Goal: Obtain resource: Download file/media

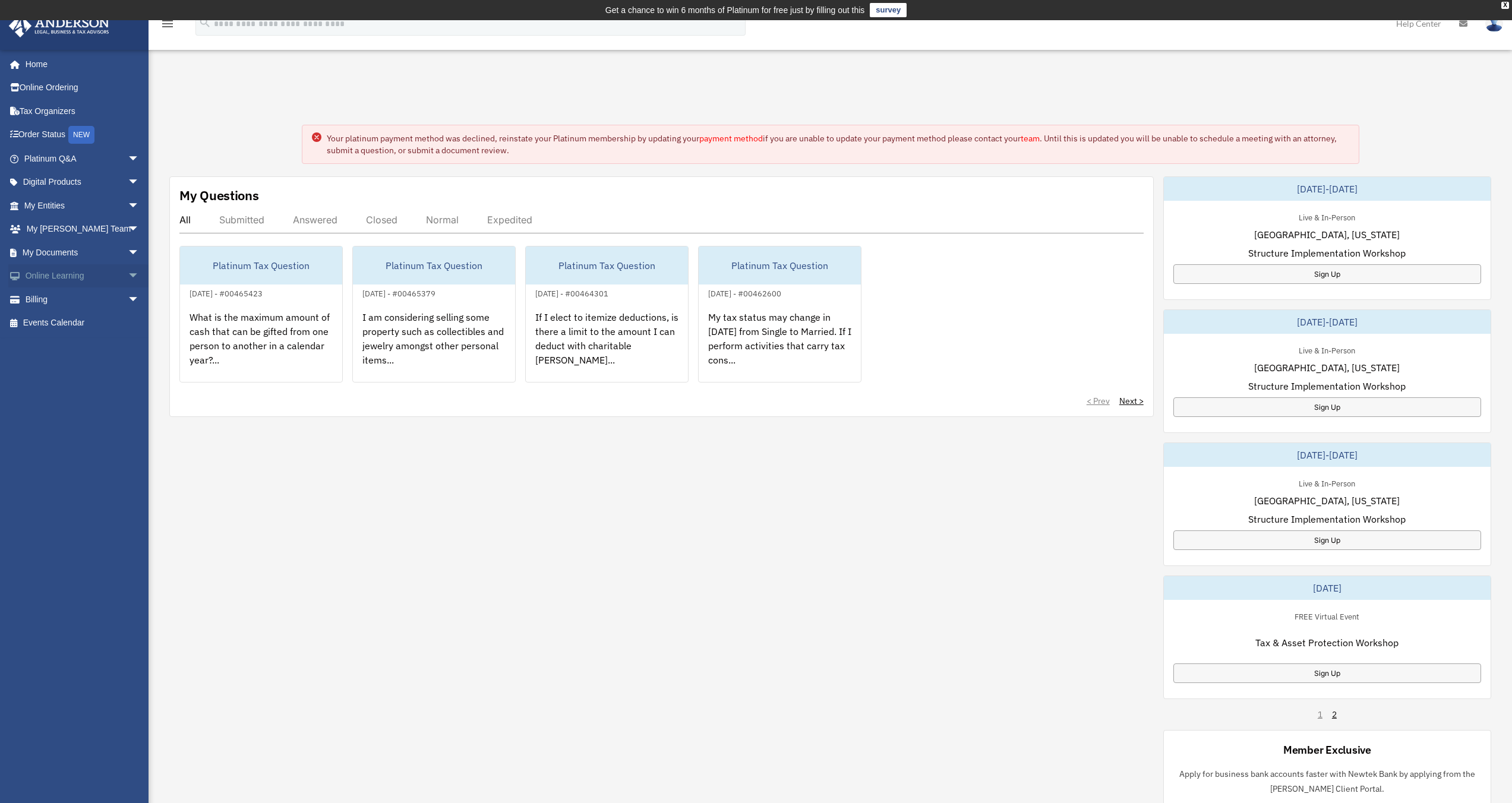
click at [61, 273] on link "Online Learning arrow_drop_down" at bounding box center [82, 276] width 149 height 24
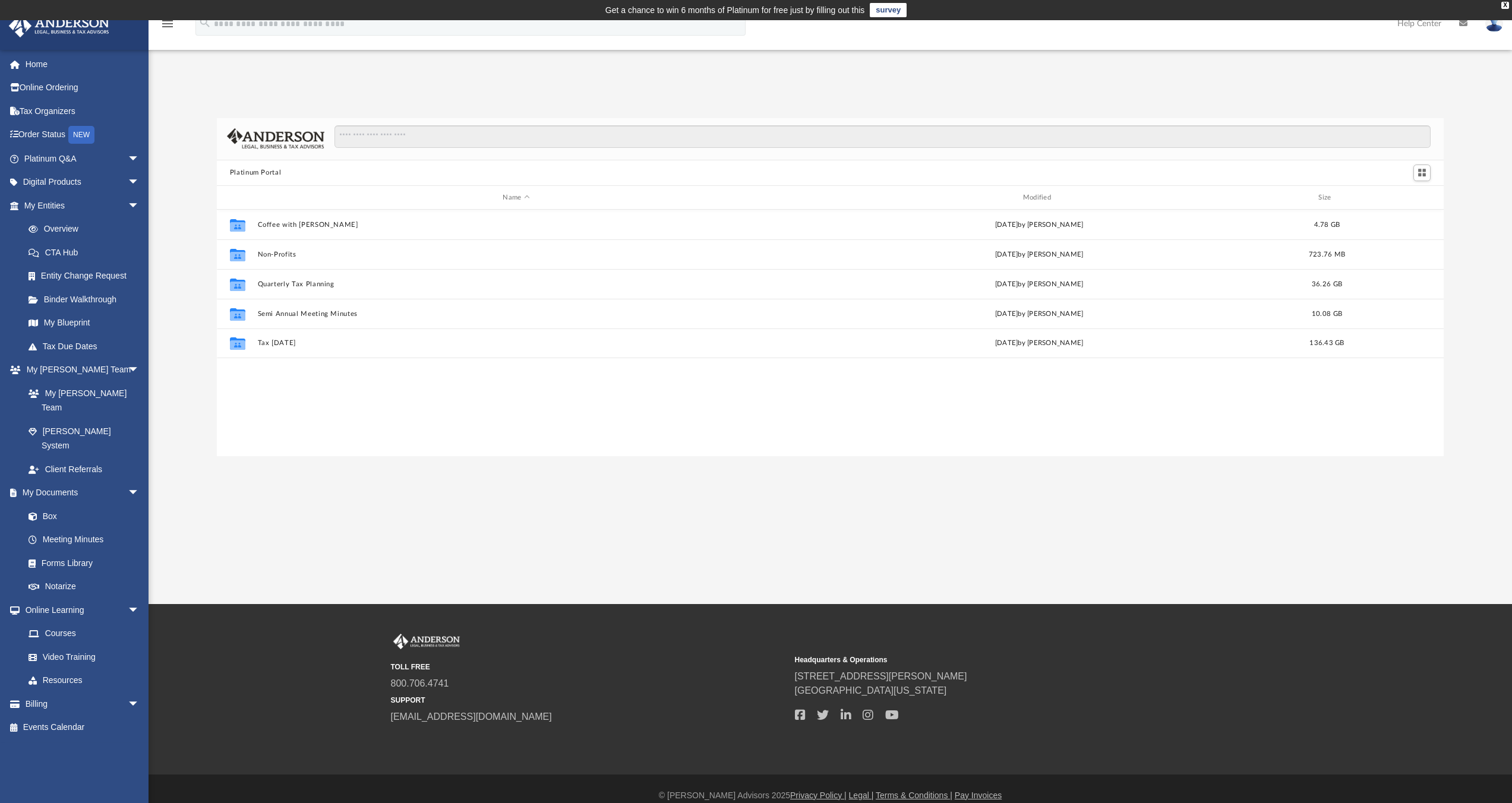
scroll to position [261, 1218]
click at [67, 528] on link "Meeting Minutes" at bounding box center [87, 540] width 141 height 24
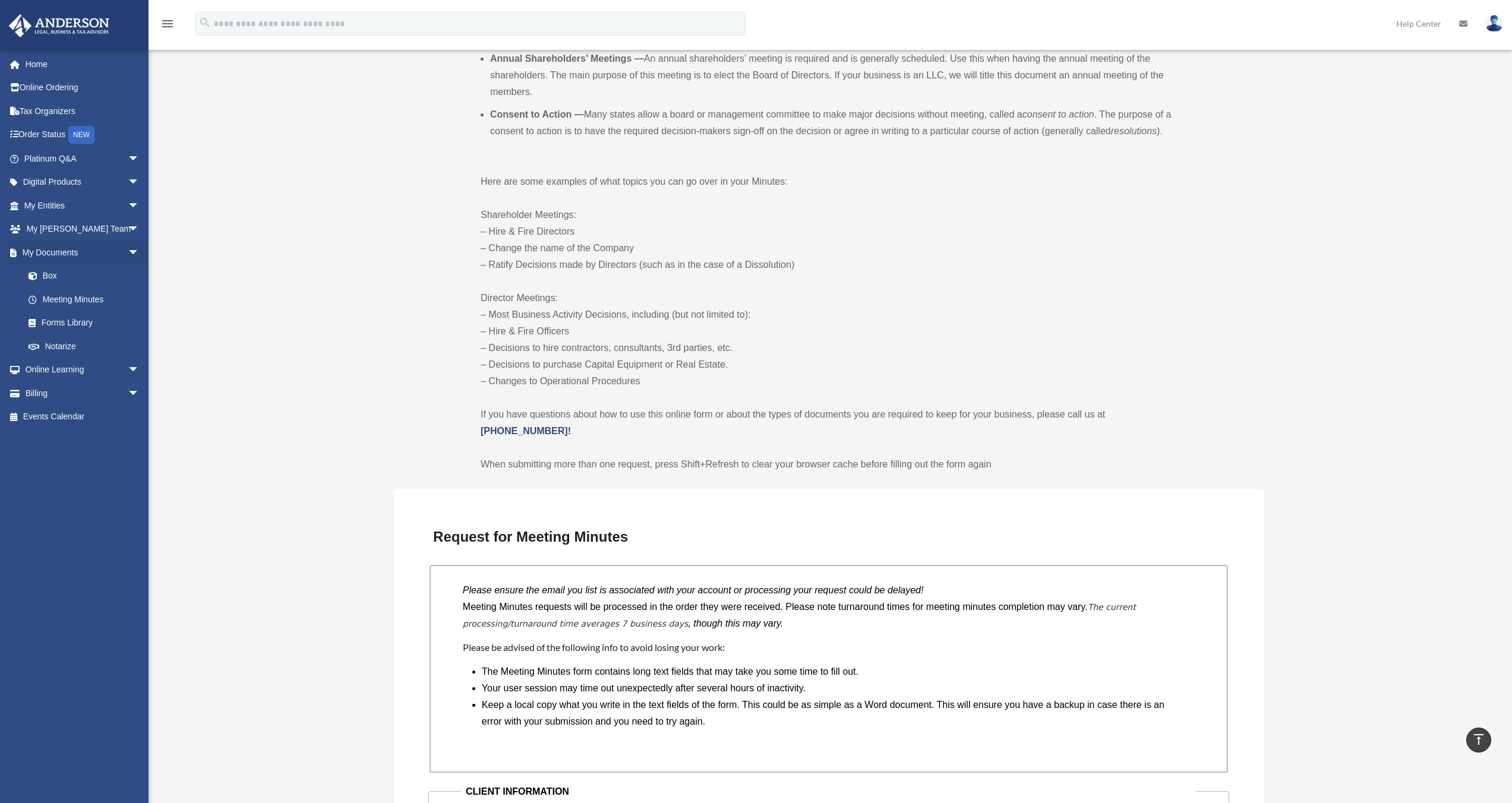
scroll to position [490, 0]
click at [94, 364] on link "Online Learning arrow_drop_down" at bounding box center [82, 370] width 149 height 24
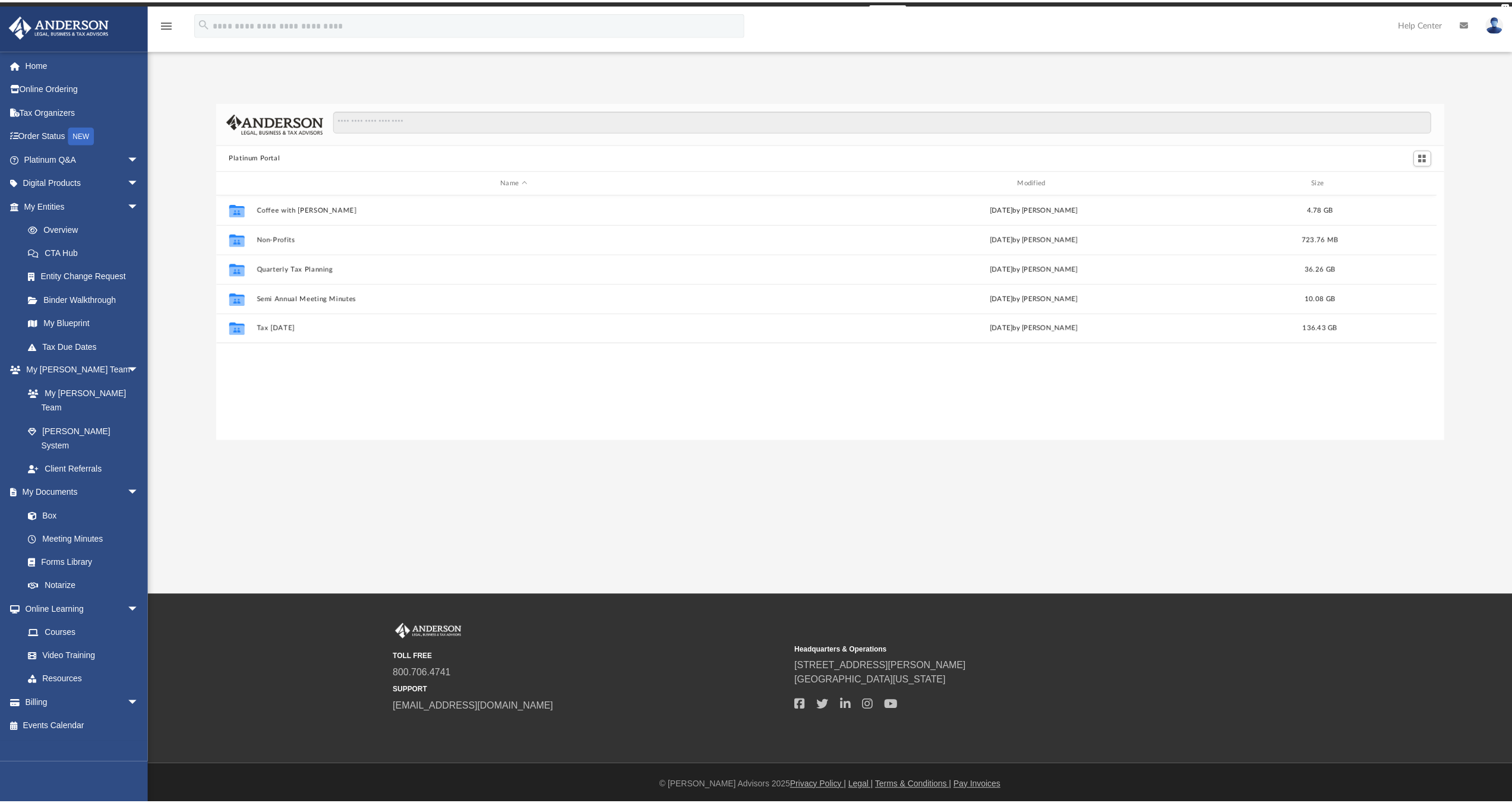
scroll to position [261, 1218]
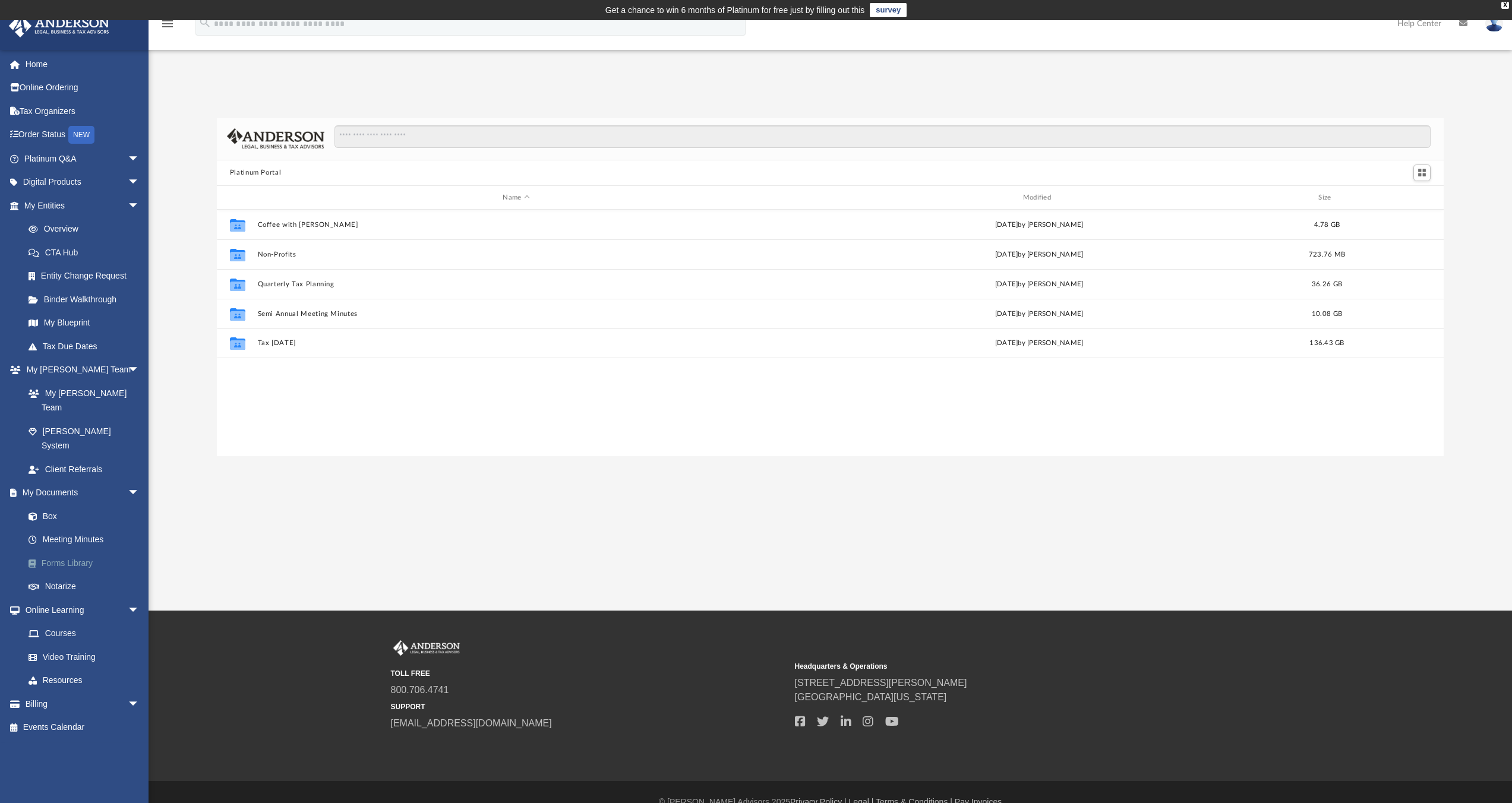
click at [75, 551] on link "Forms Library" at bounding box center [87, 563] width 141 height 24
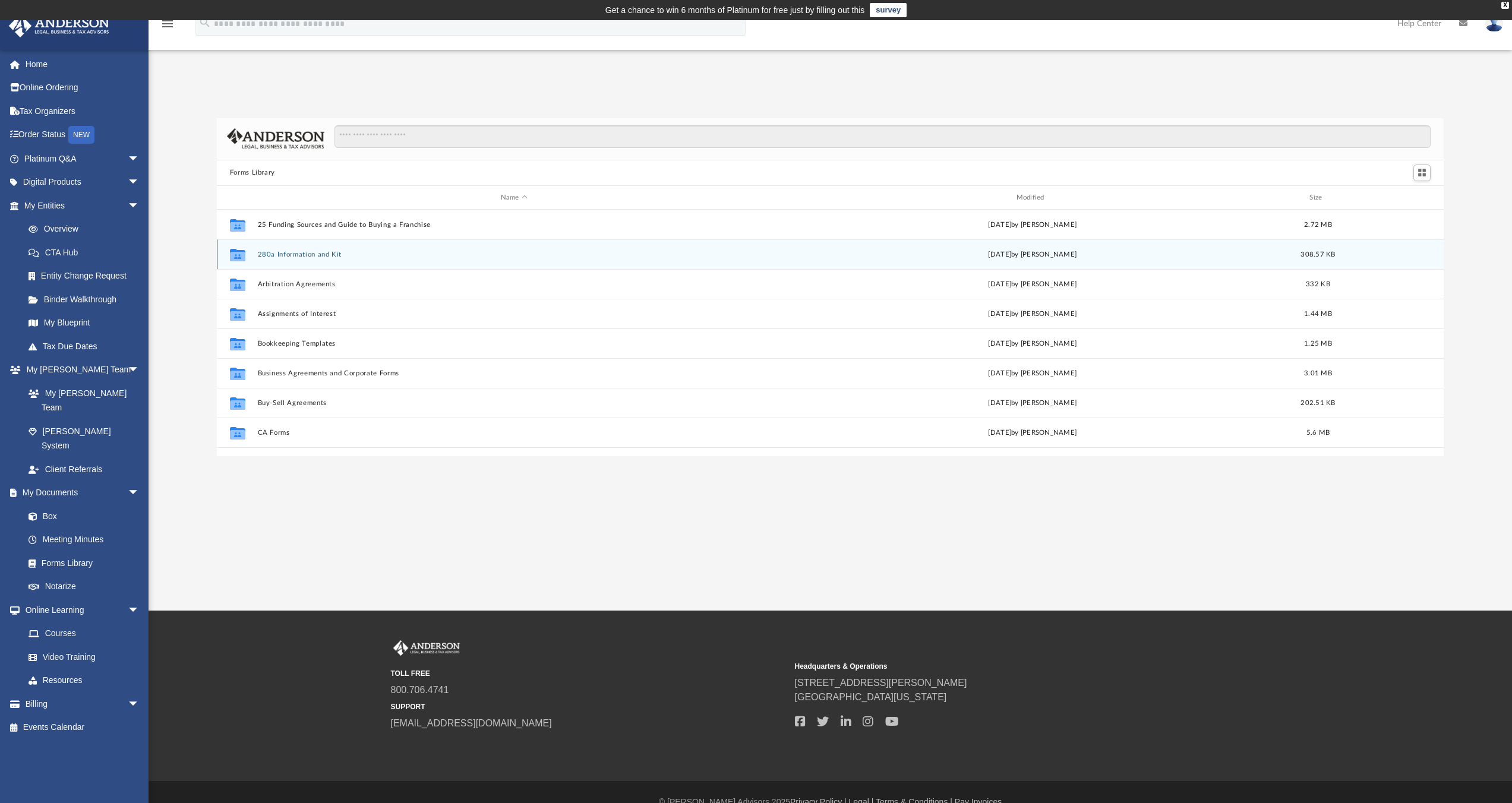
click at [321, 253] on button "280a Information and Kit" at bounding box center [513, 254] width 513 height 8
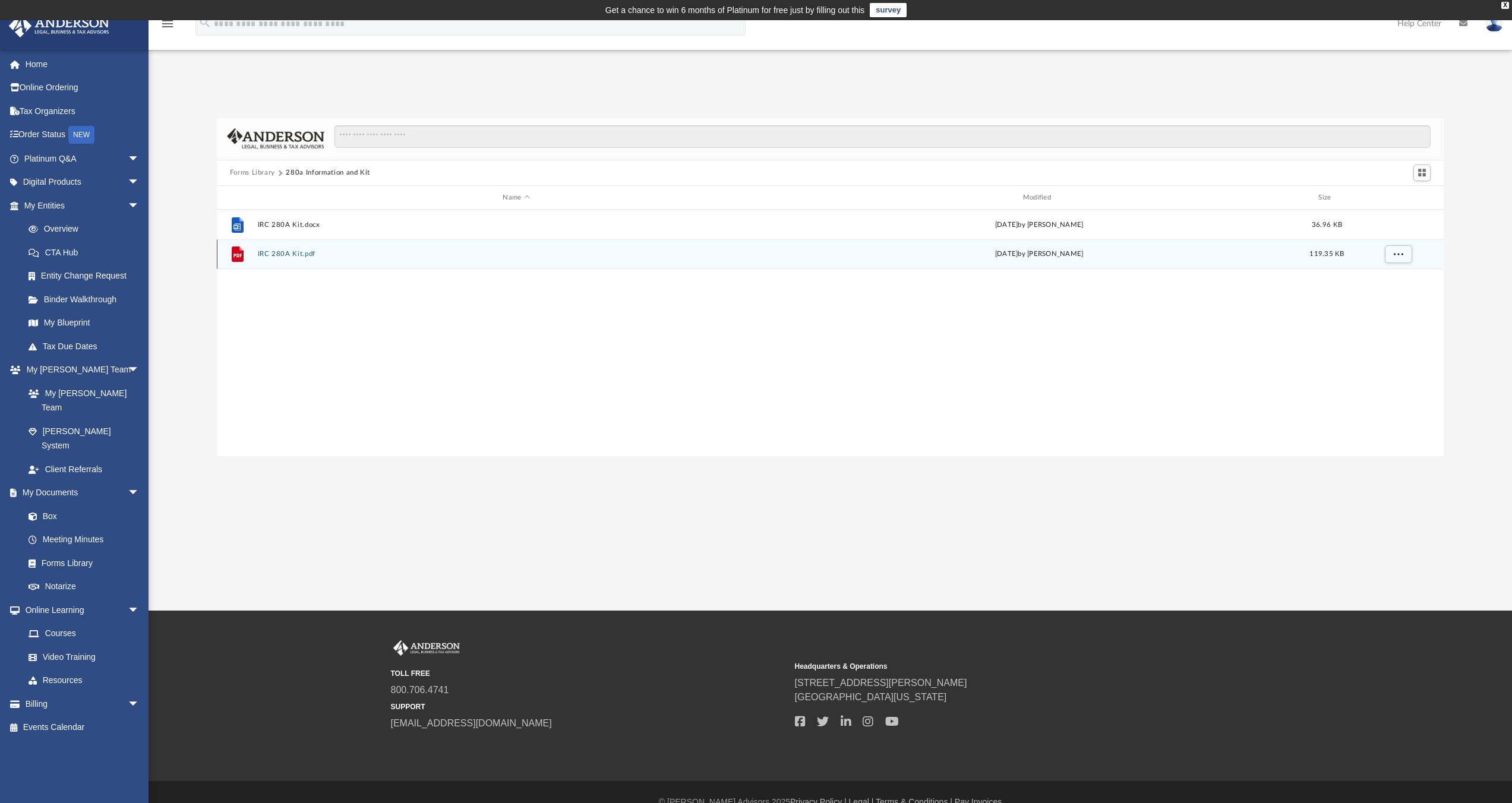
click at [286, 254] on button "IRC 280A Kit.pdf" at bounding box center [515, 254] width 517 height 8
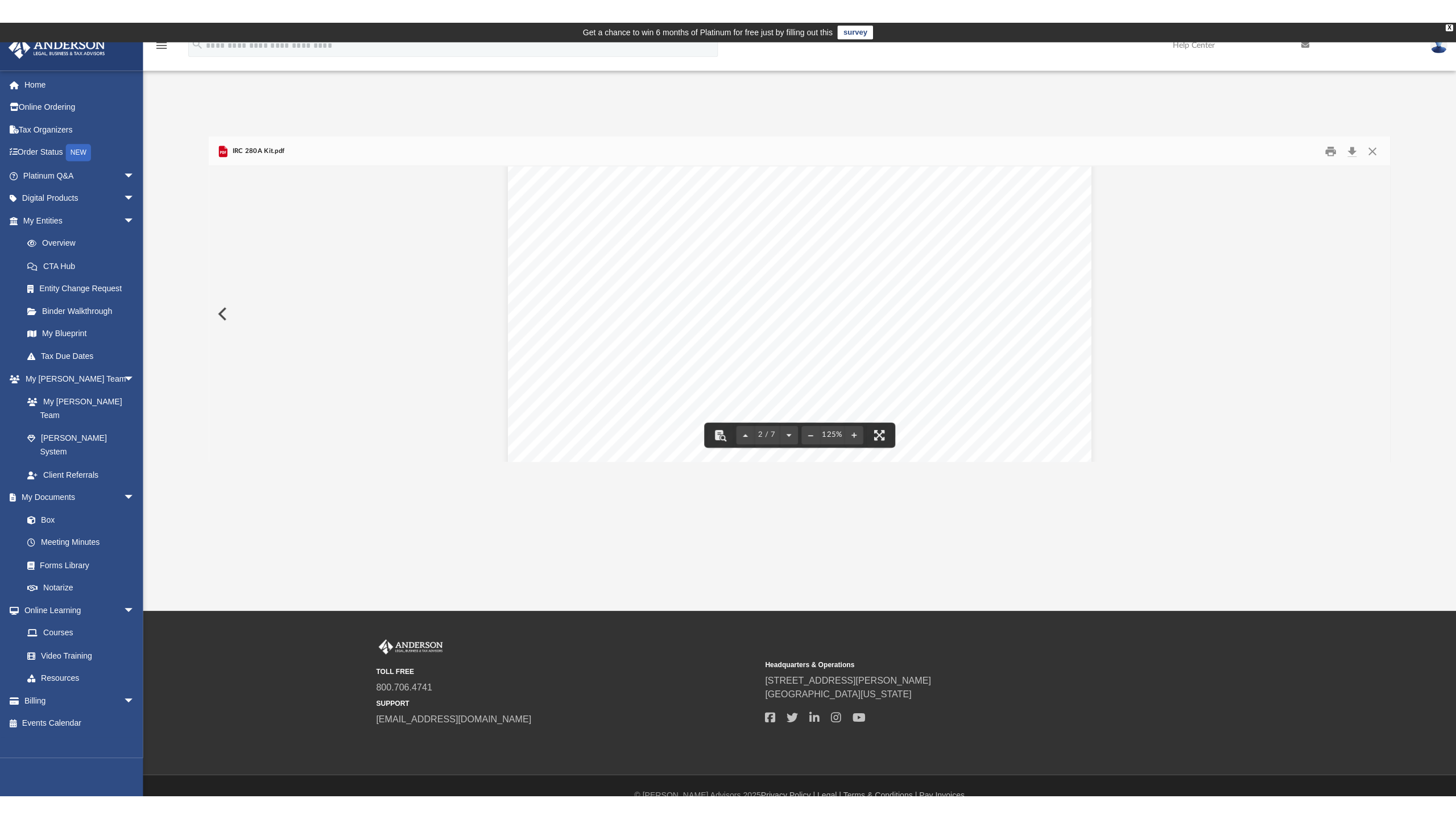
scroll to position [942, 0]
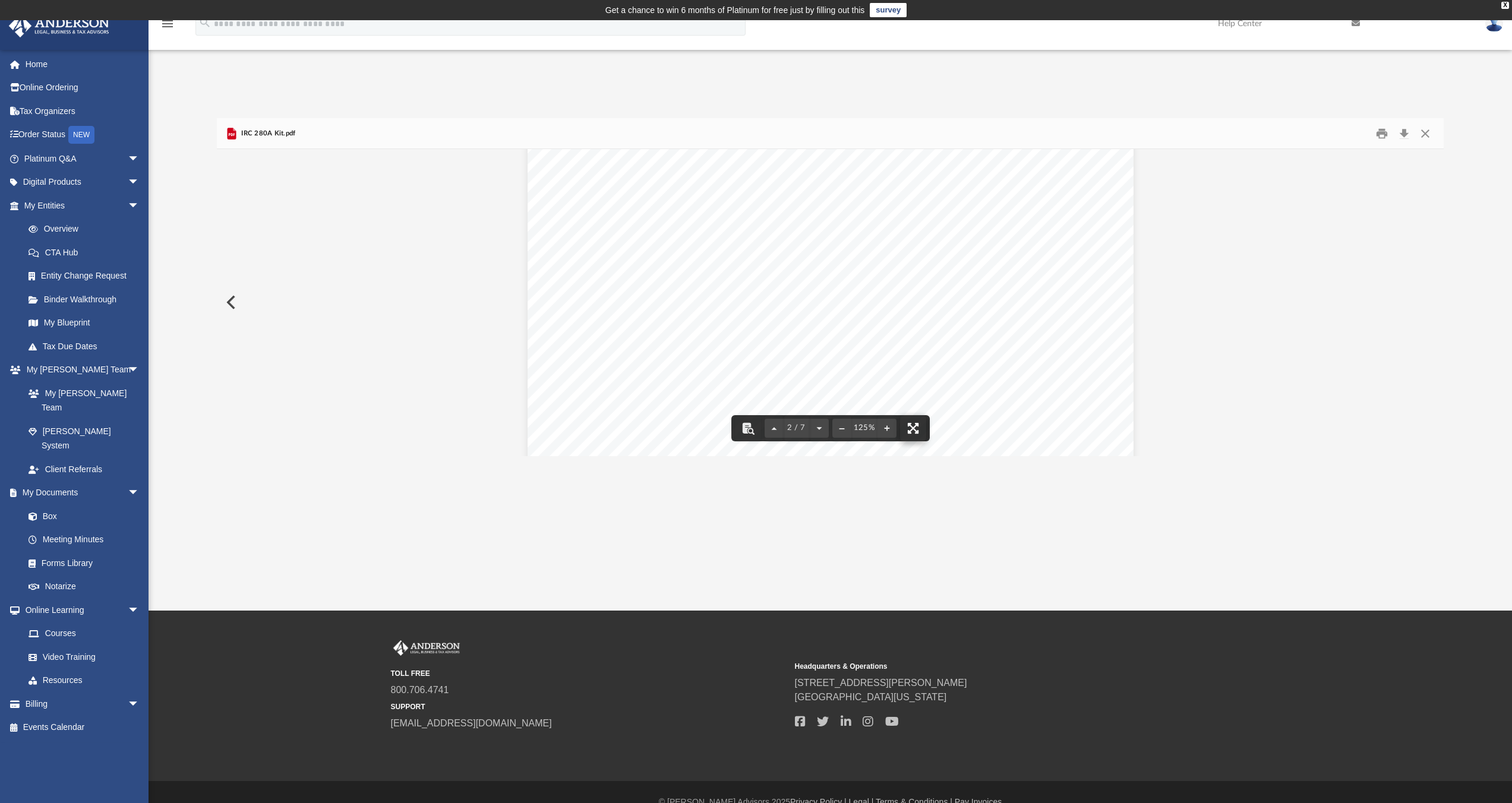
click at [912, 428] on button "File preview" at bounding box center [914, 428] width 26 height 26
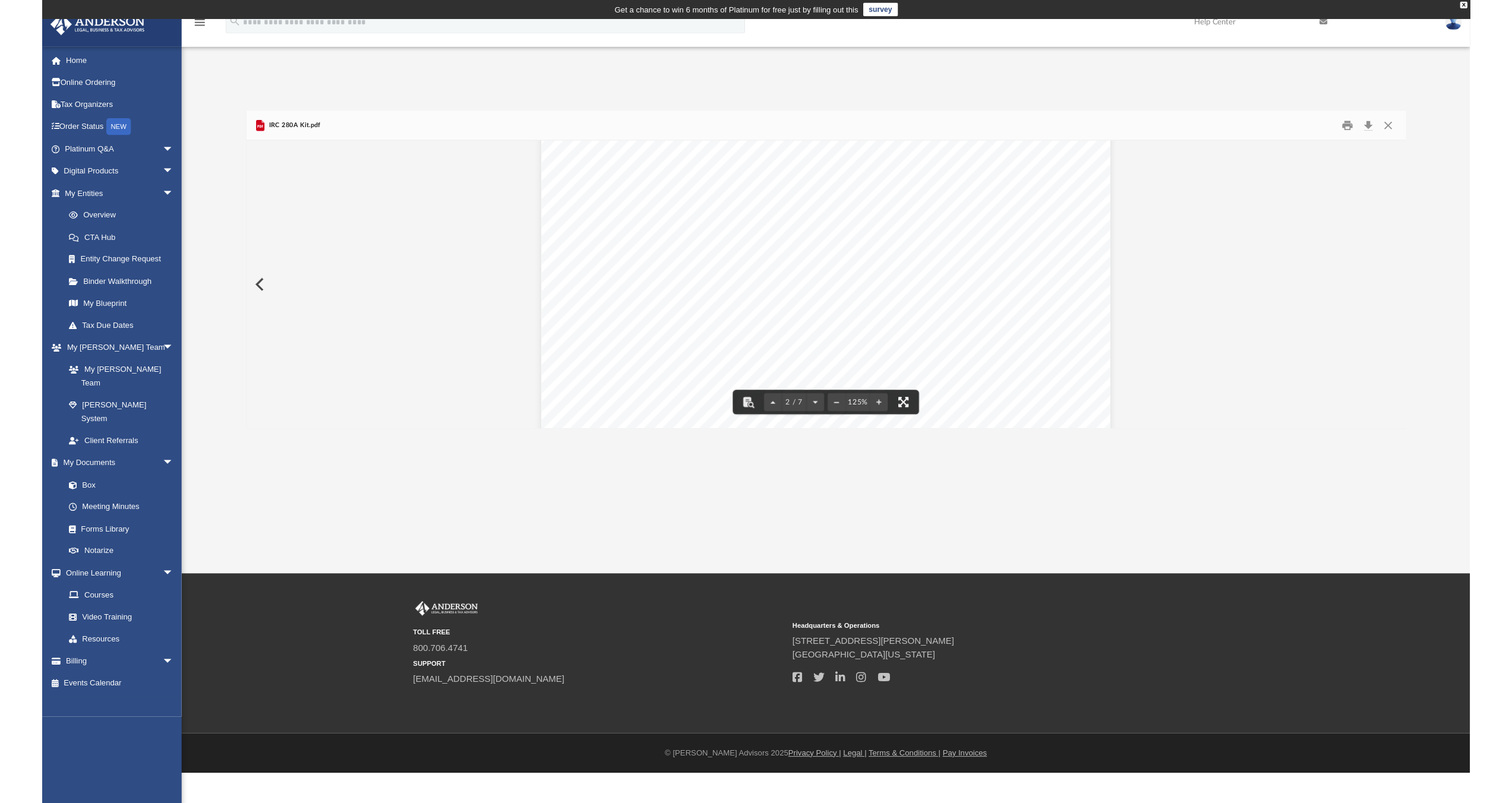
scroll to position [261, 1218]
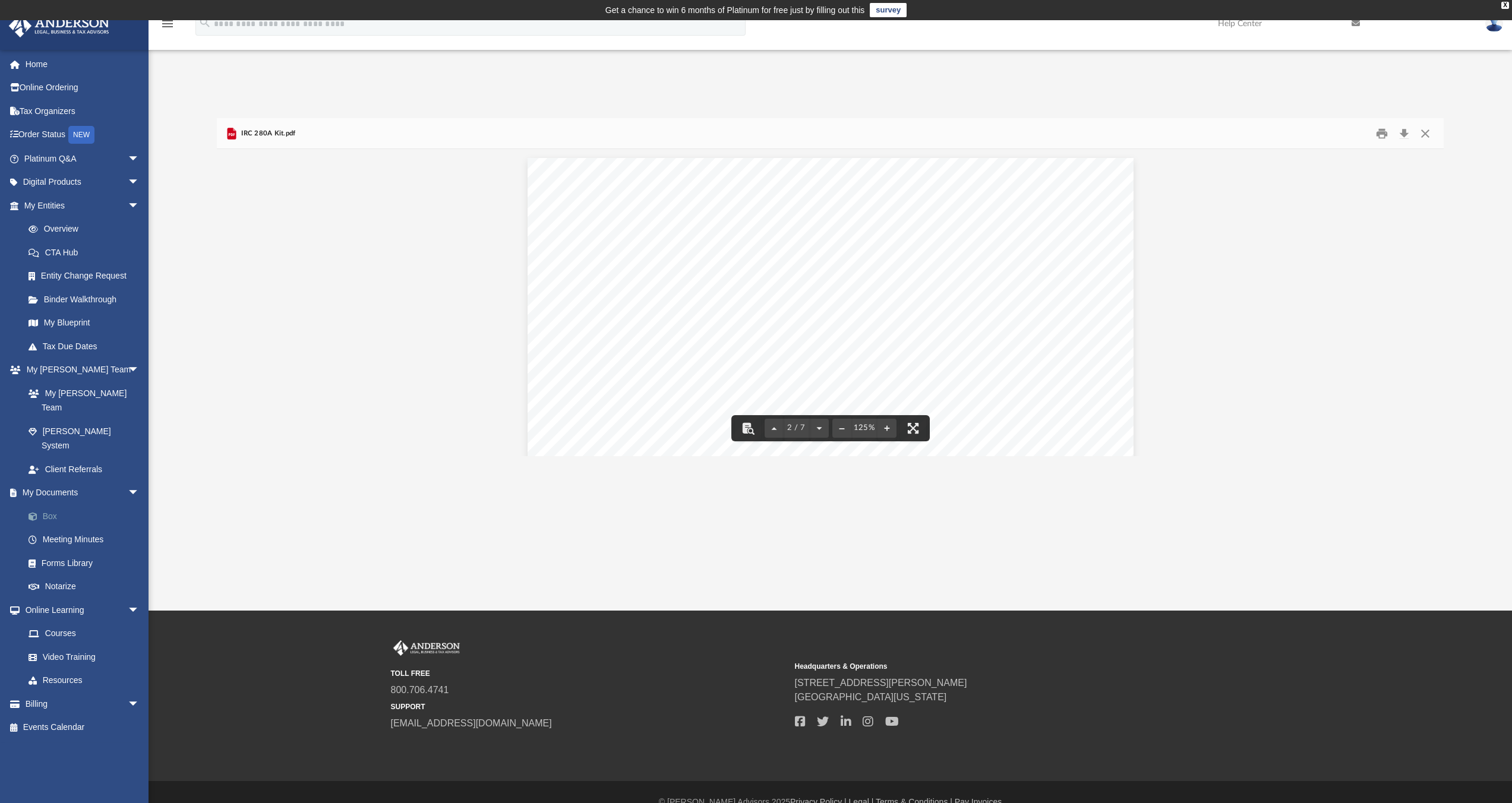
click at [40, 504] on link "Box" at bounding box center [87, 516] width 141 height 24
